Goal: Use online tool/utility: Utilize a website feature to perform a specific function

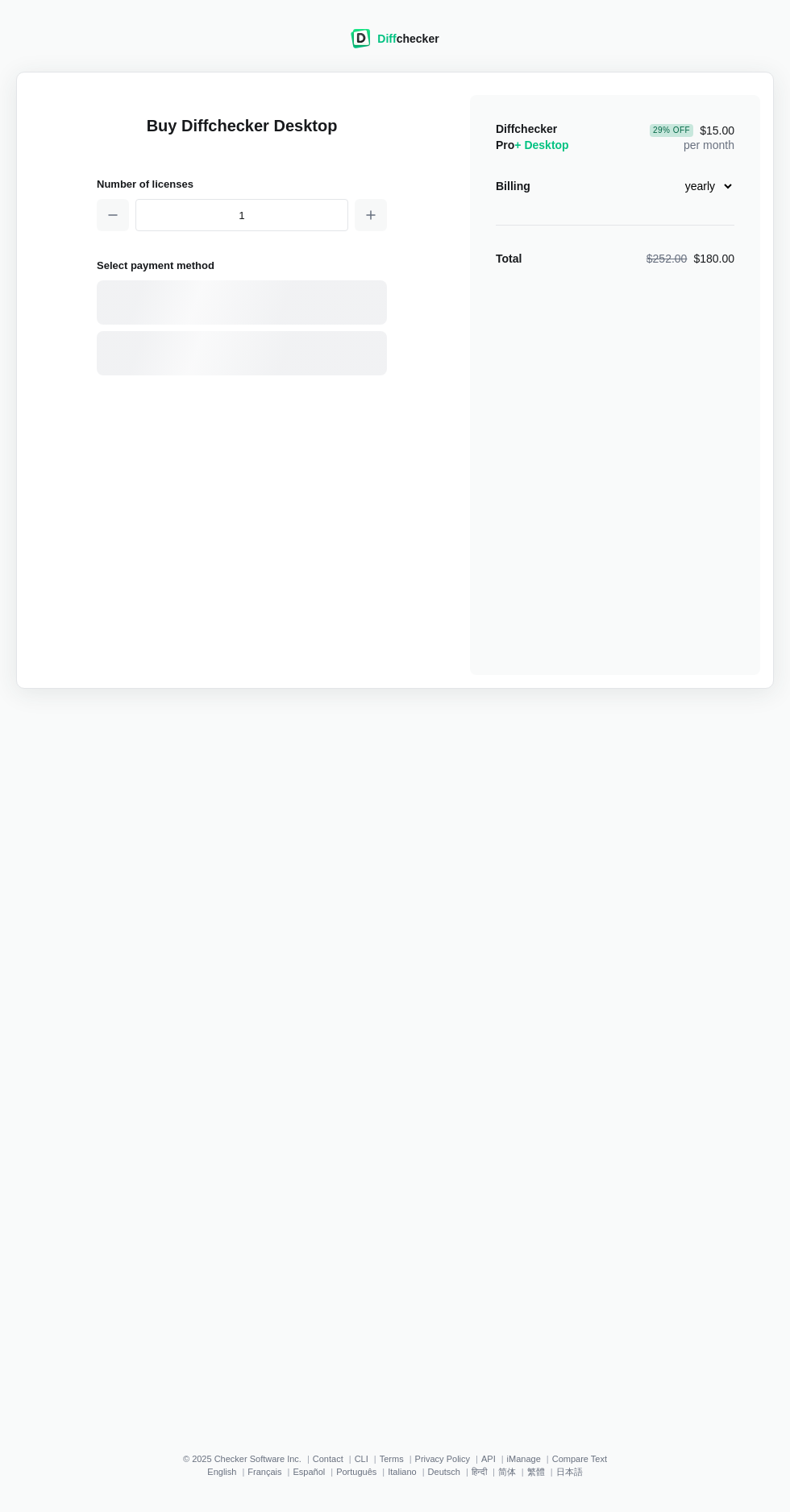
select select "desktop-yearly-180"
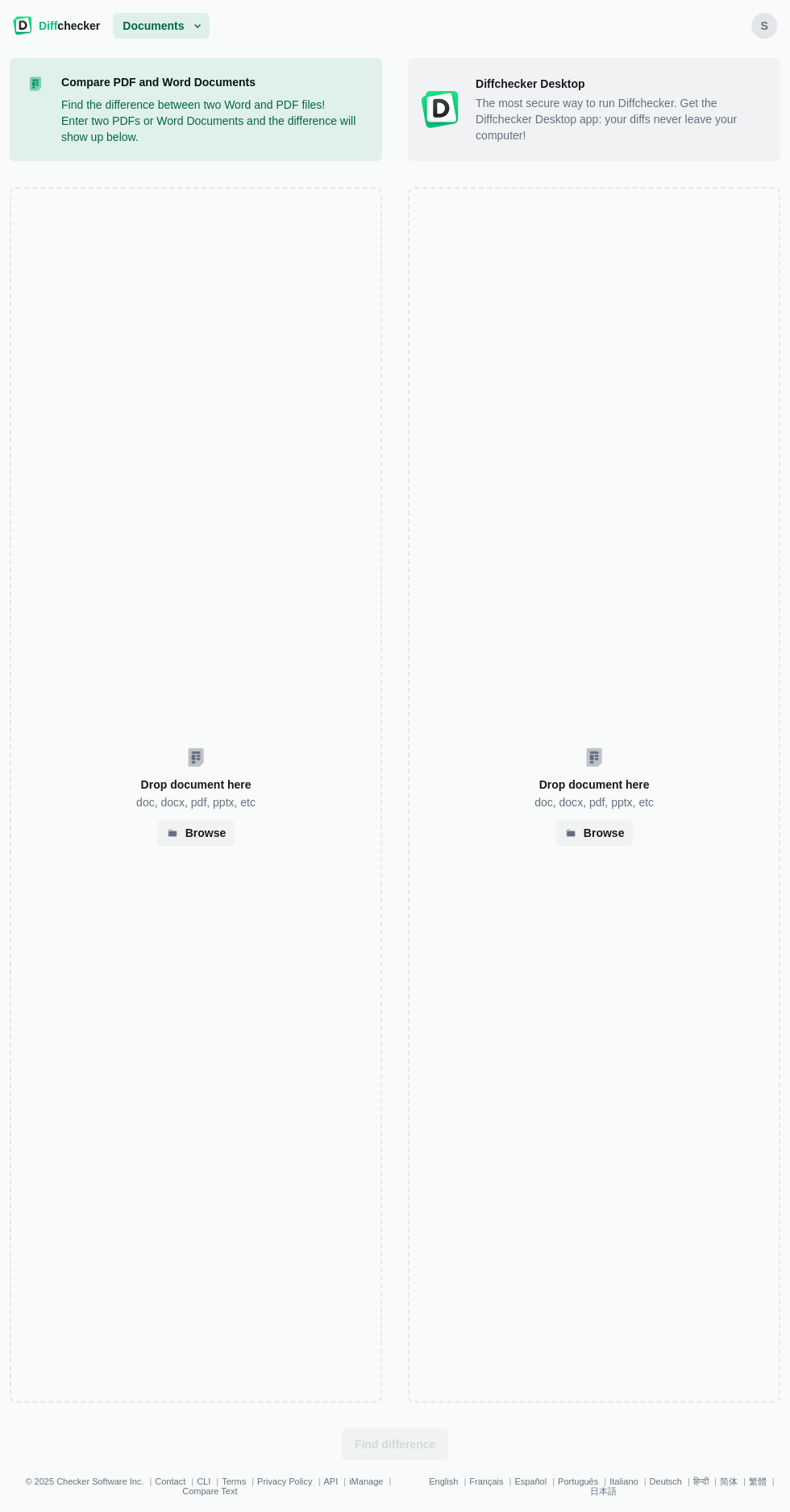
click at [199, 837] on div "Browse" at bounding box center [206, 833] width 41 height 8
click at [605, 837] on div "Browse" at bounding box center [604, 833] width 41 height 8
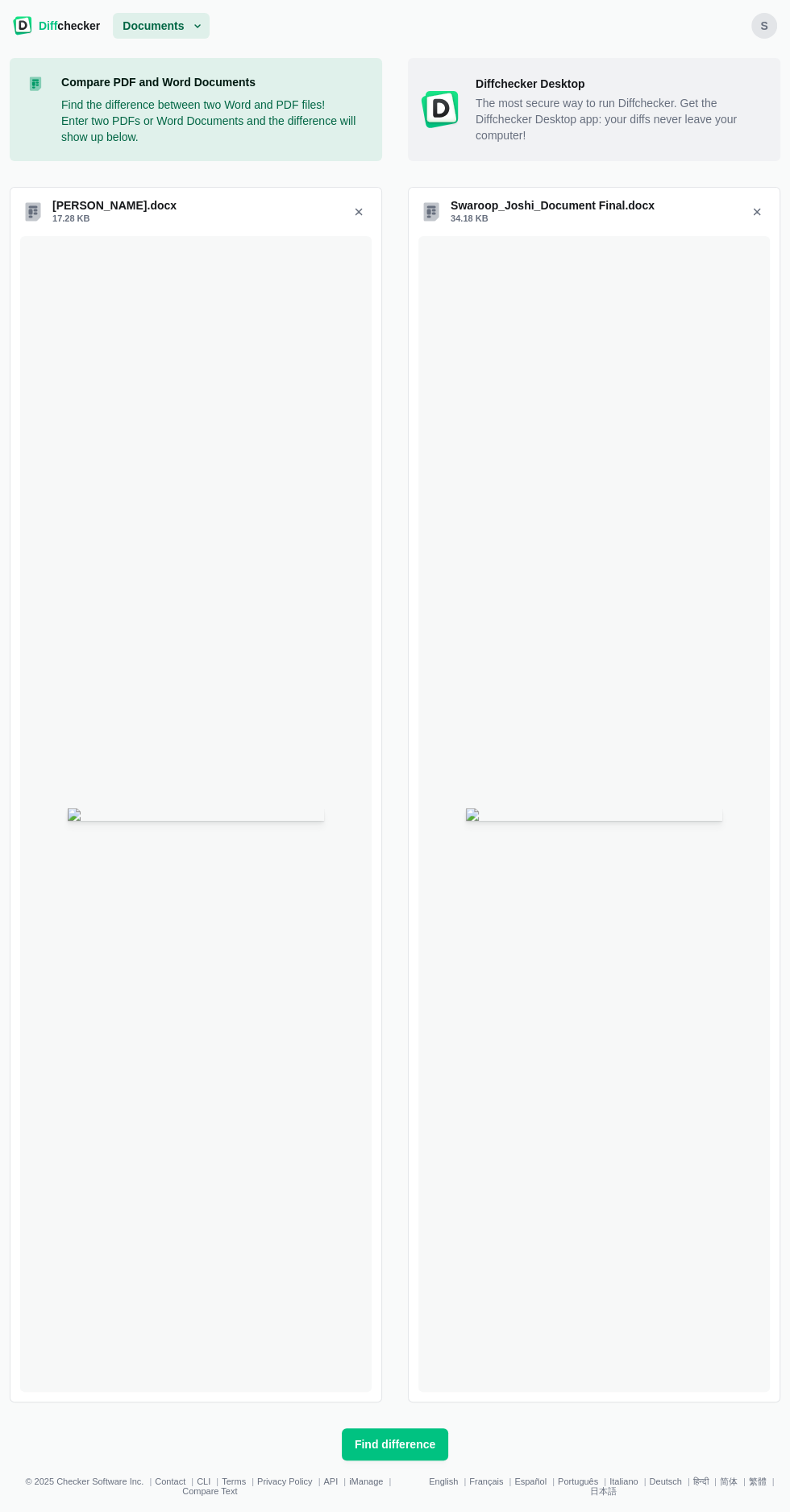
click at [421, 1460] on button "Find difference" at bounding box center [395, 1444] width 107 height 32
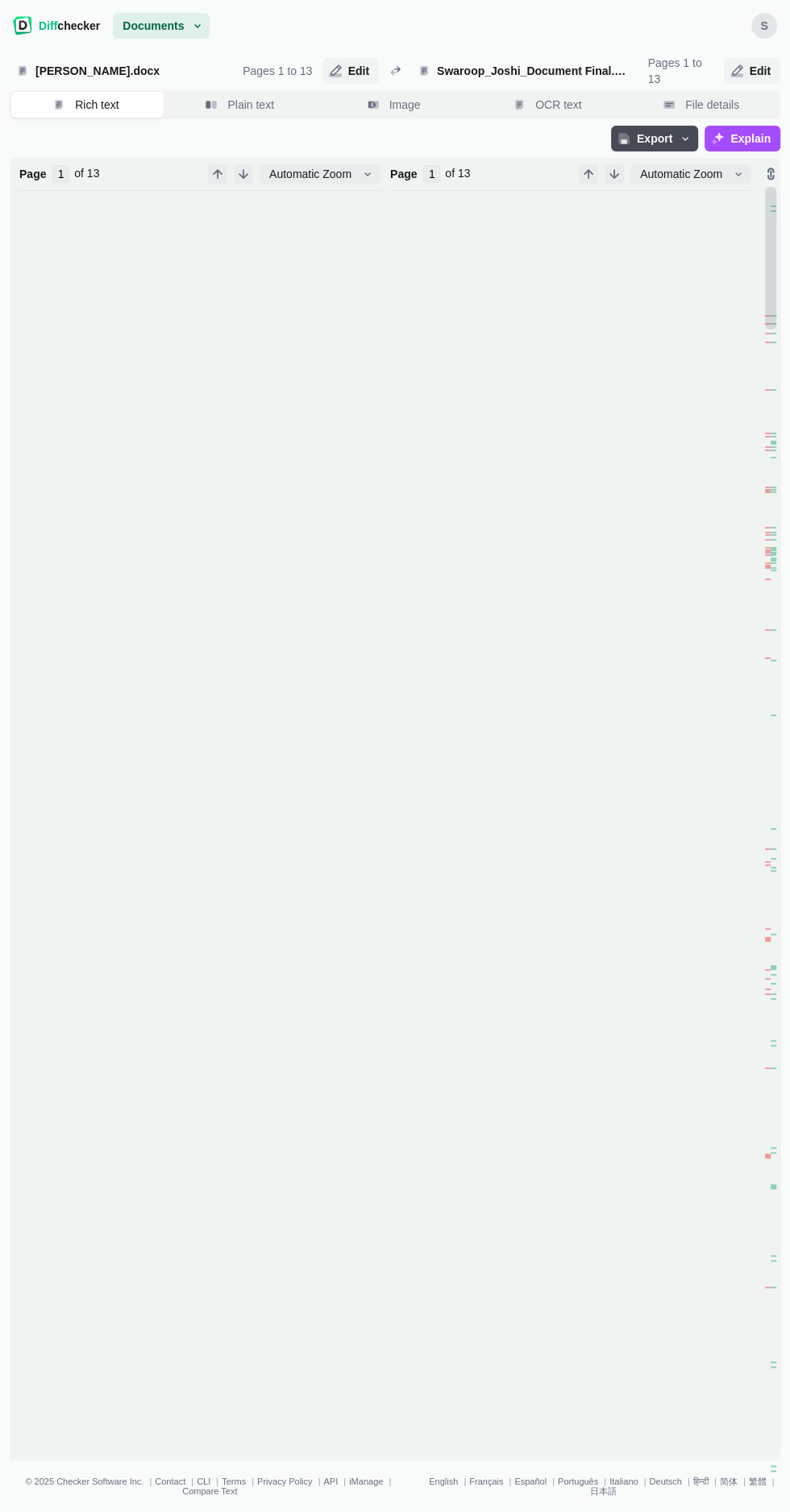
type input "13"
type input "1"
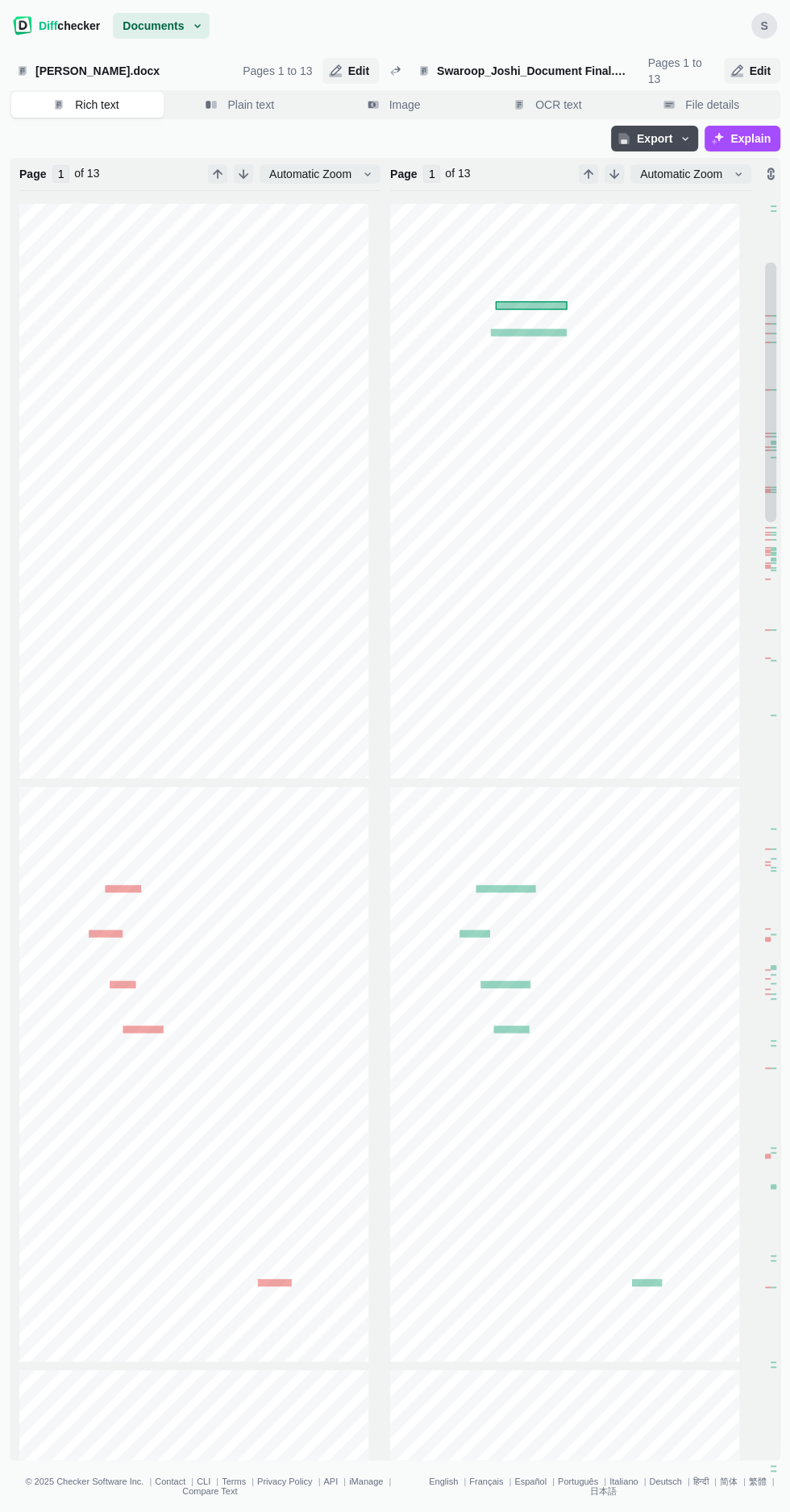
scroll to position [611, 0]
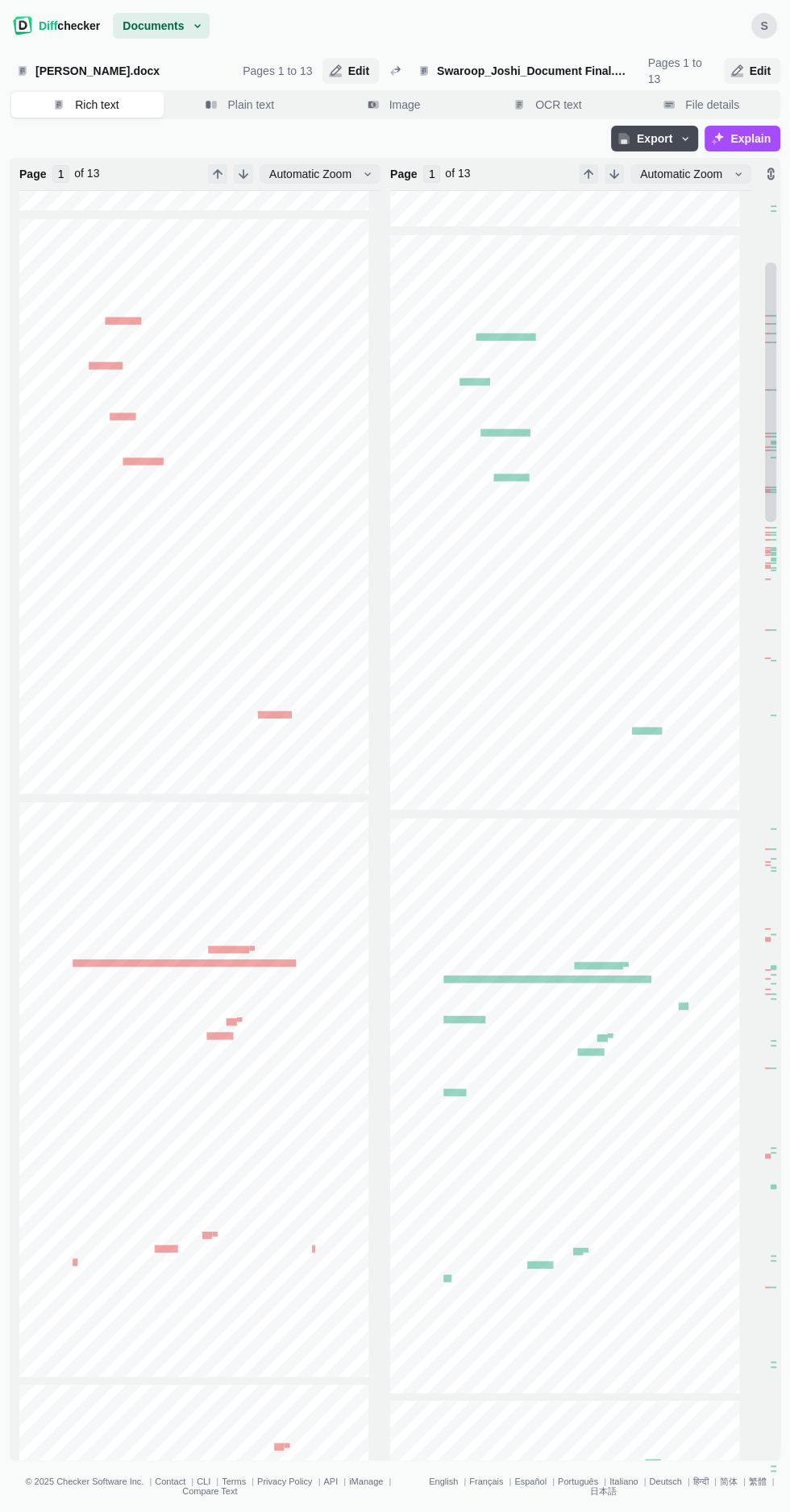
type input "2"
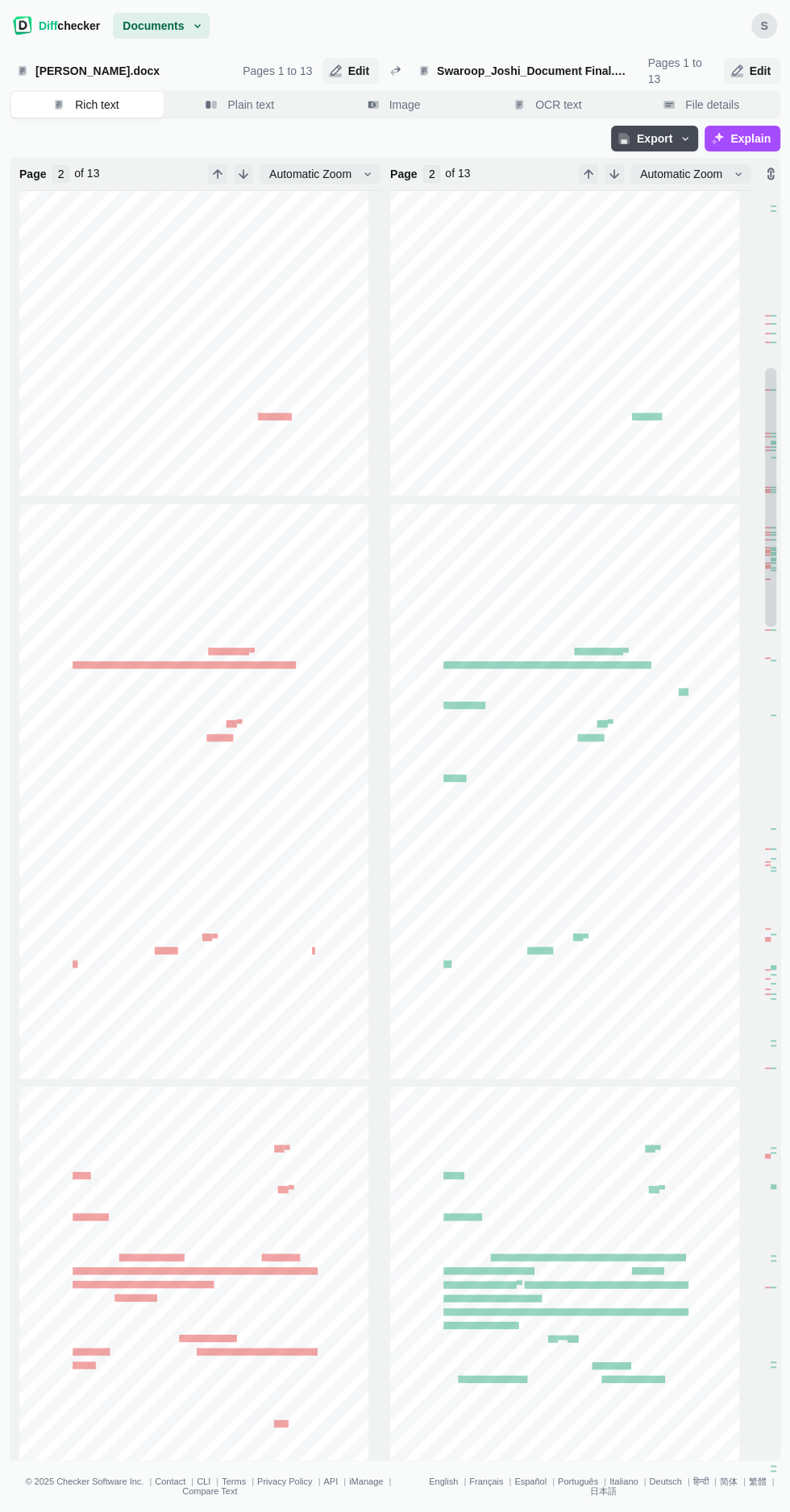
scroll to position [1054, 0]
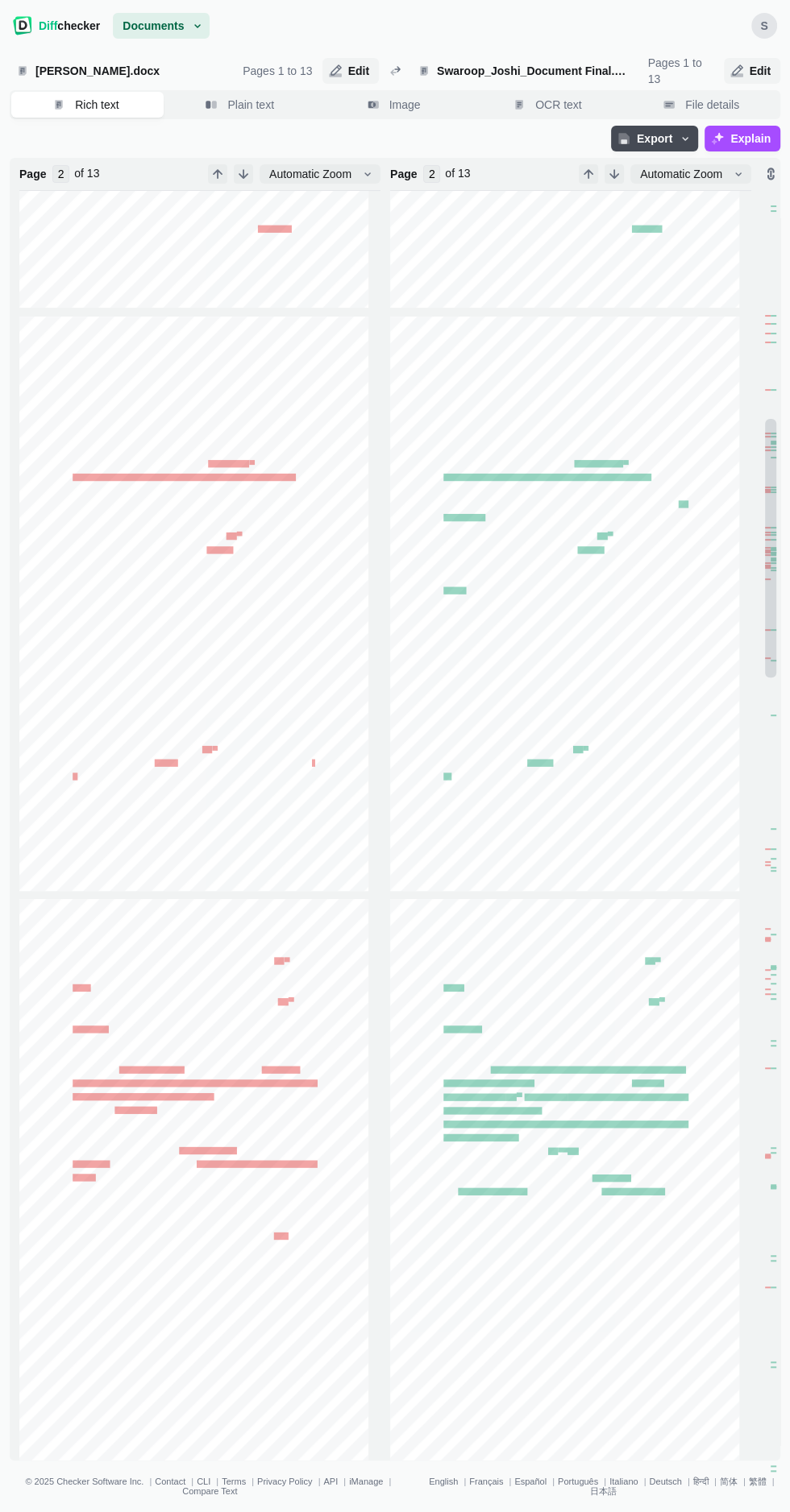
type input "3"
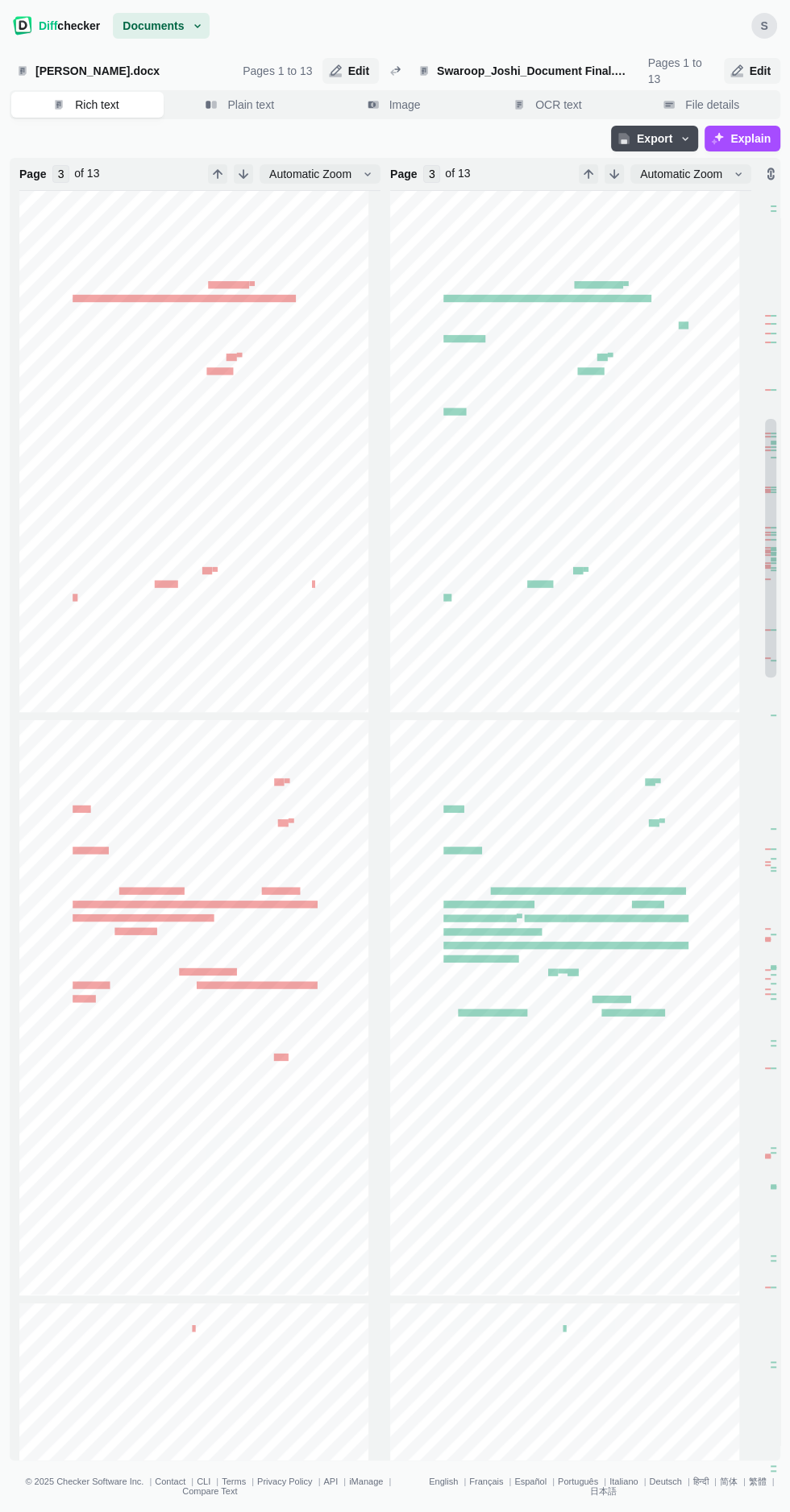
scroll to position [1235, 0]
type input "2"
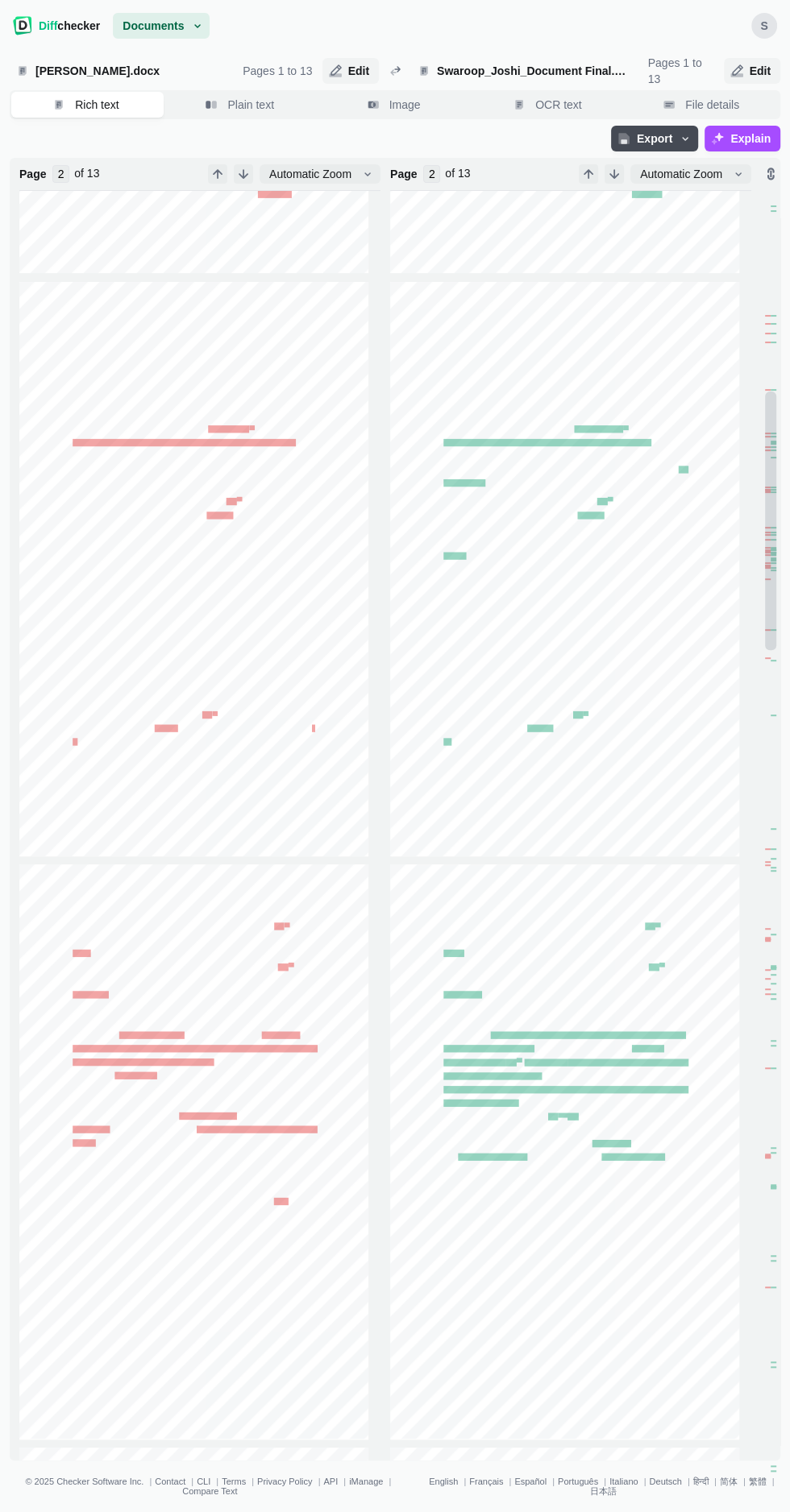
scroll to position [1088, 0]
type input "3"
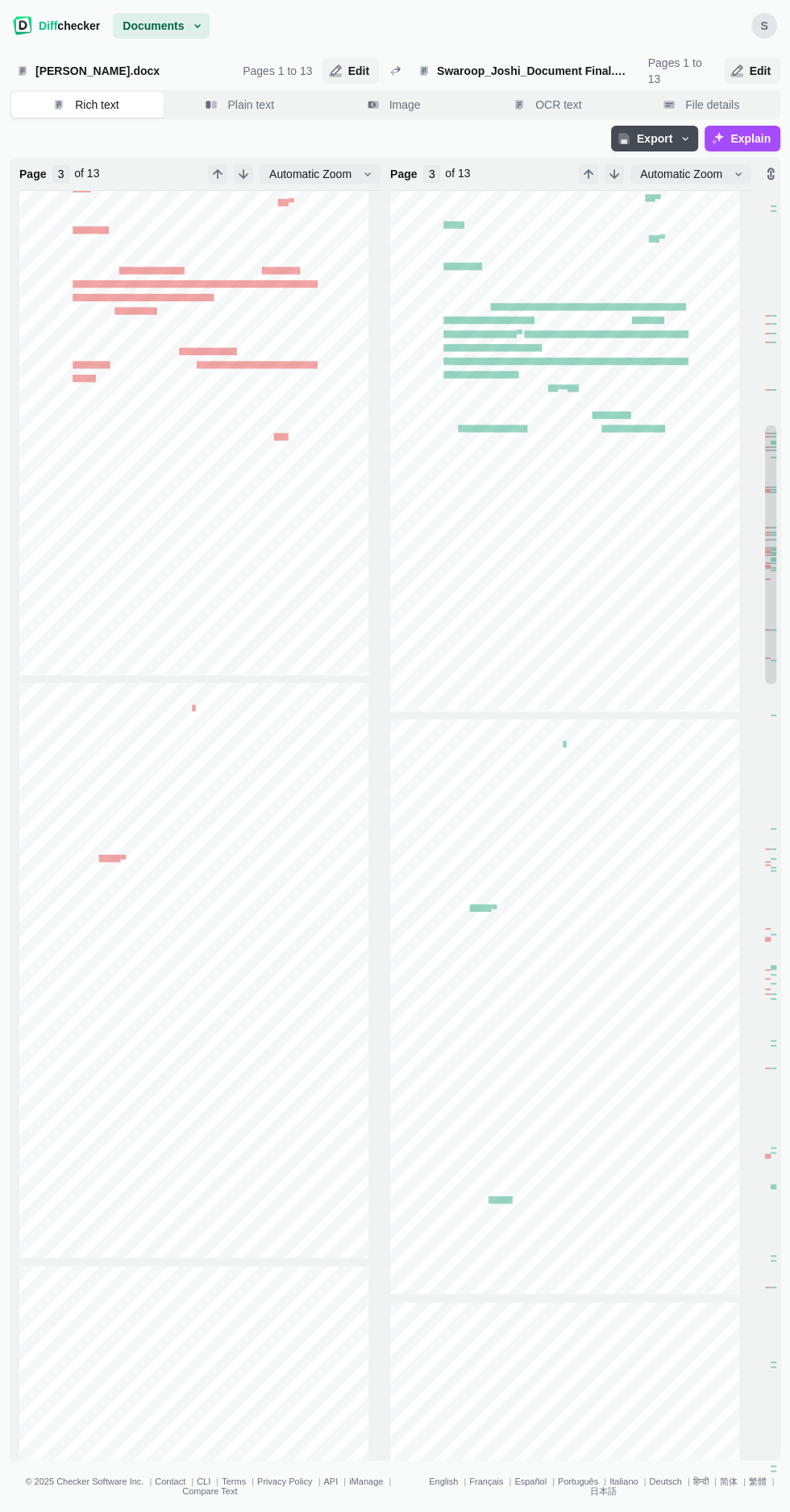
type input "4"
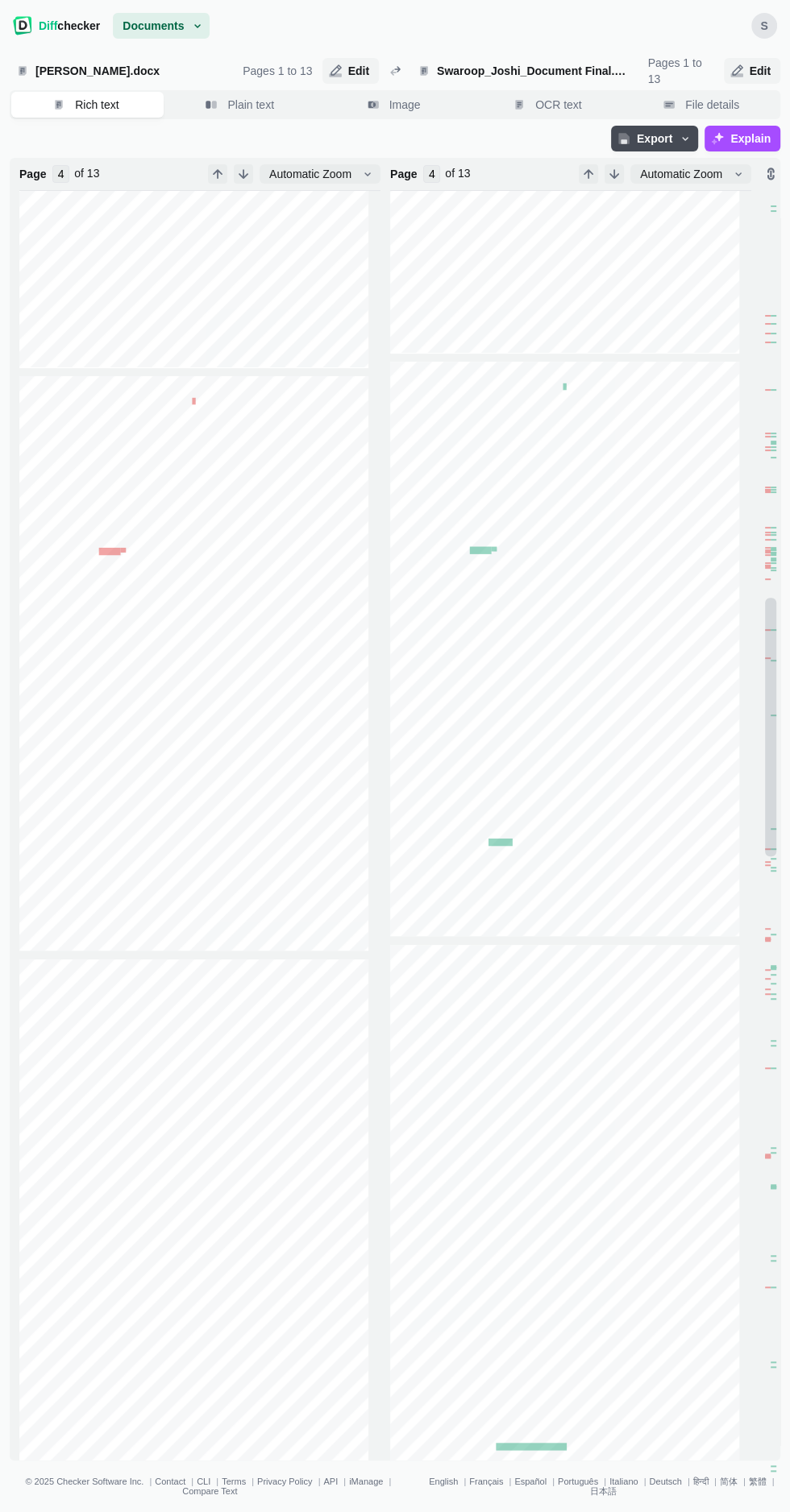
scroll to position [0, 0]
type input "5"
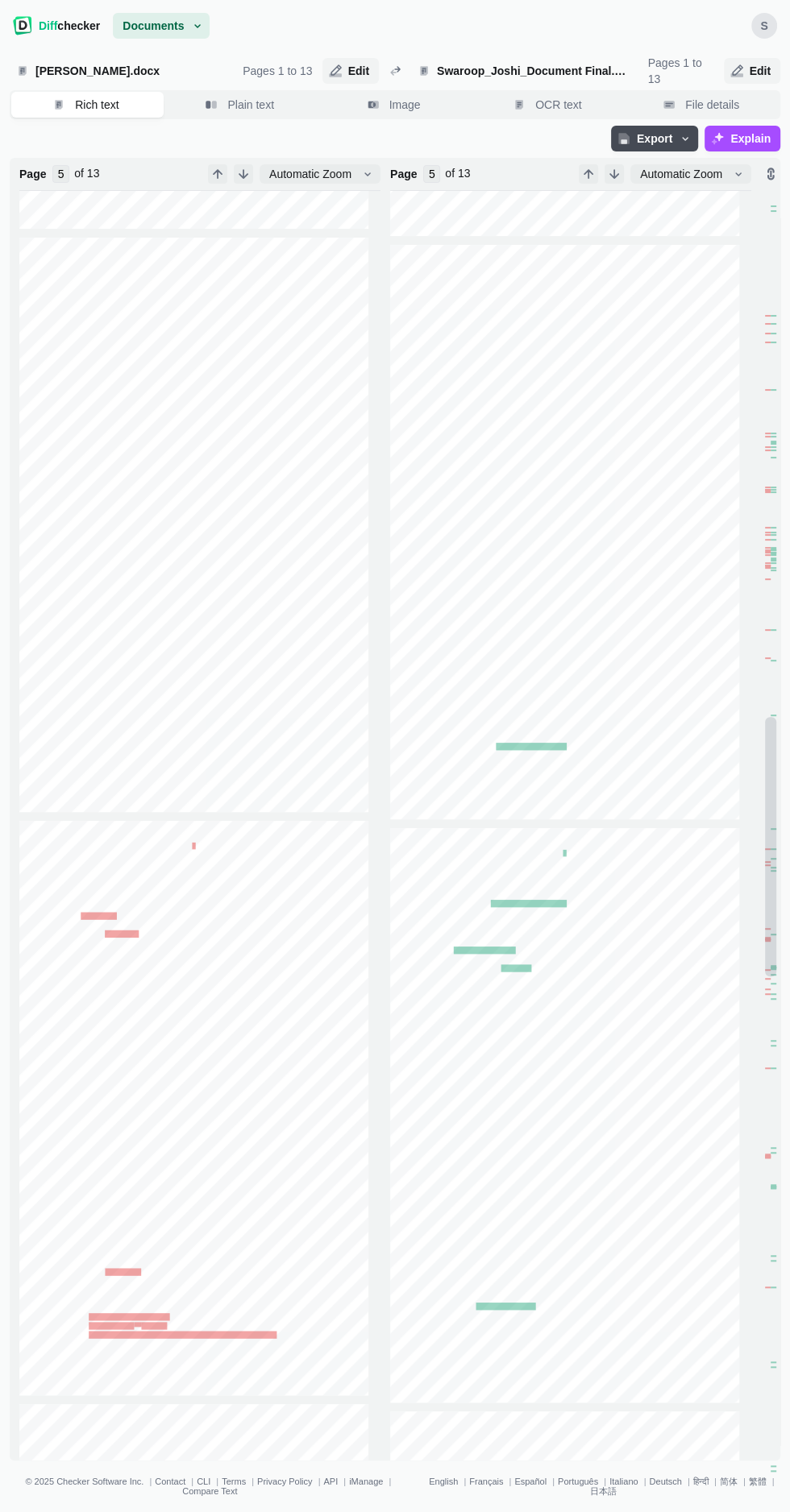
type input "6"
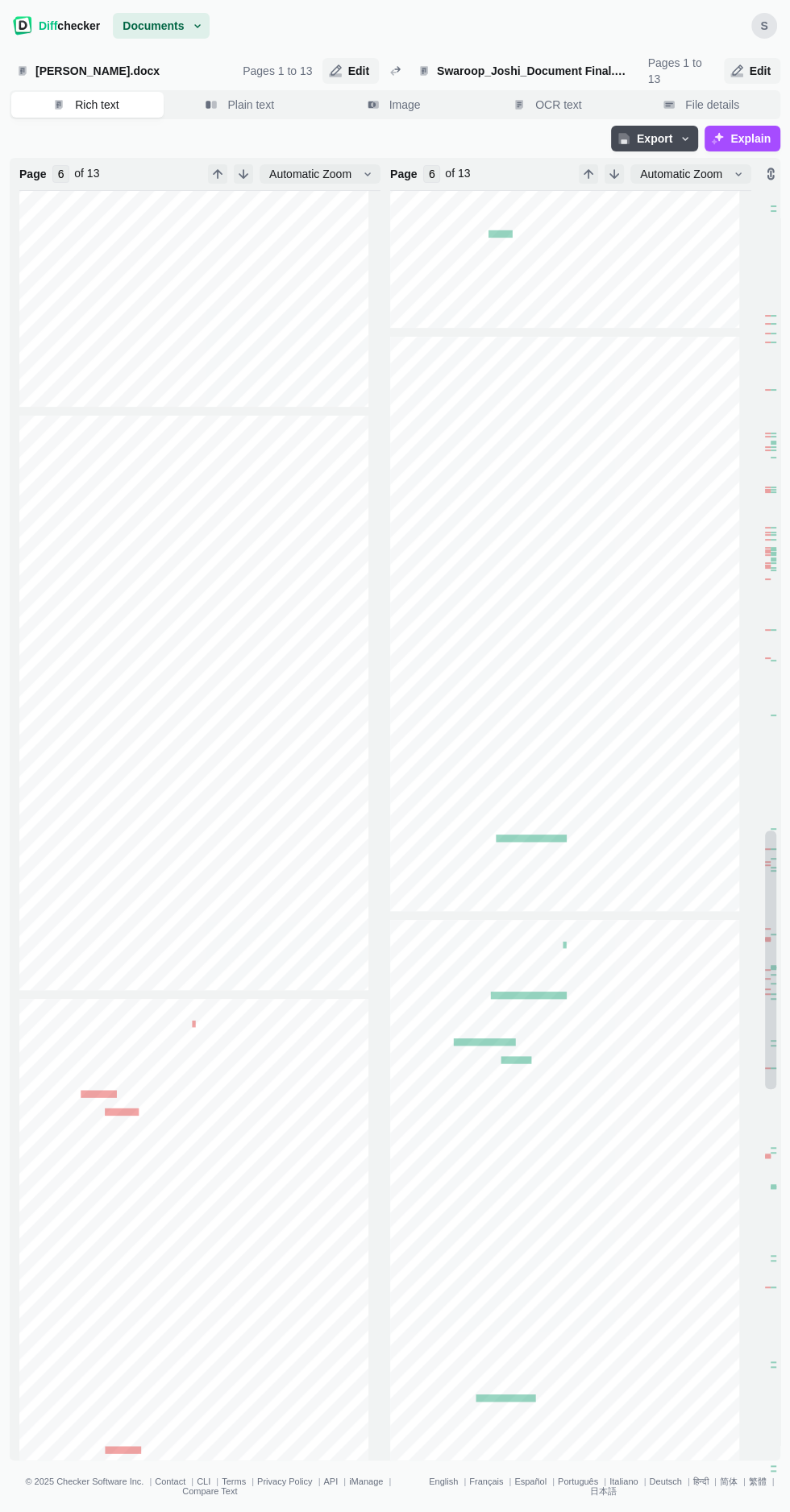
type input "5"
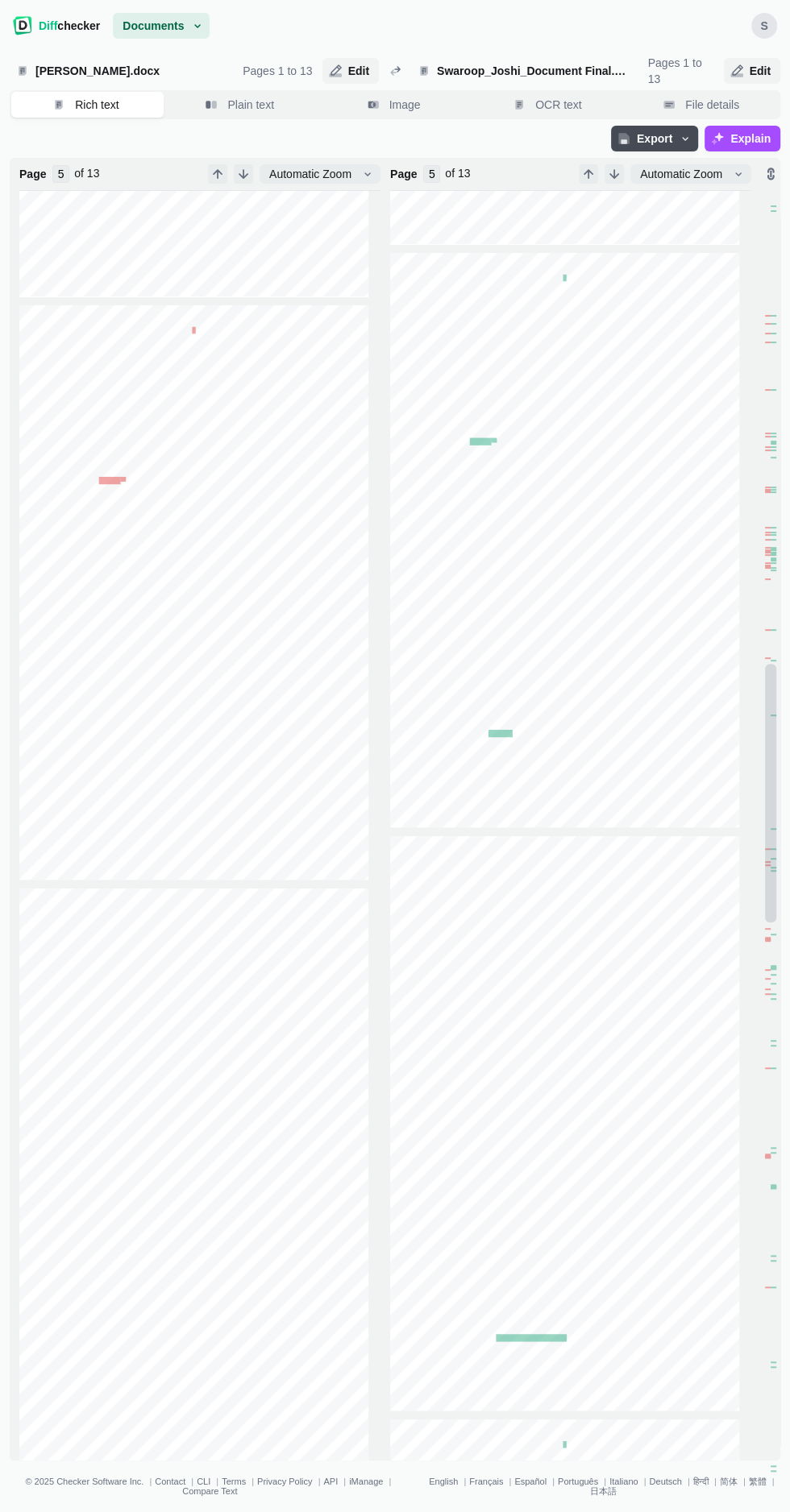
type input "4"
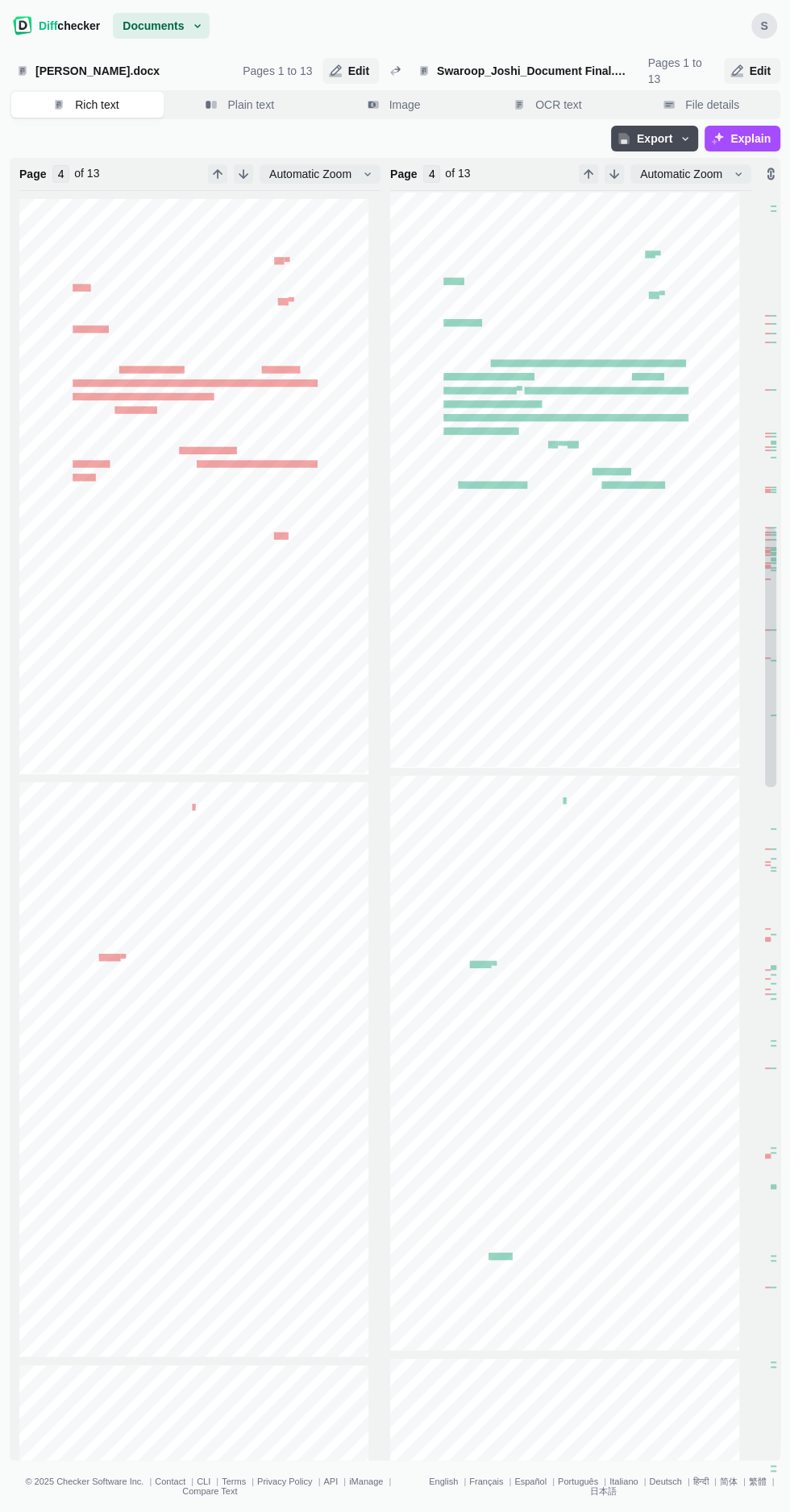
type input "3"
